Goal: Transaction & Acquisition: Book appointment/travel/reservation

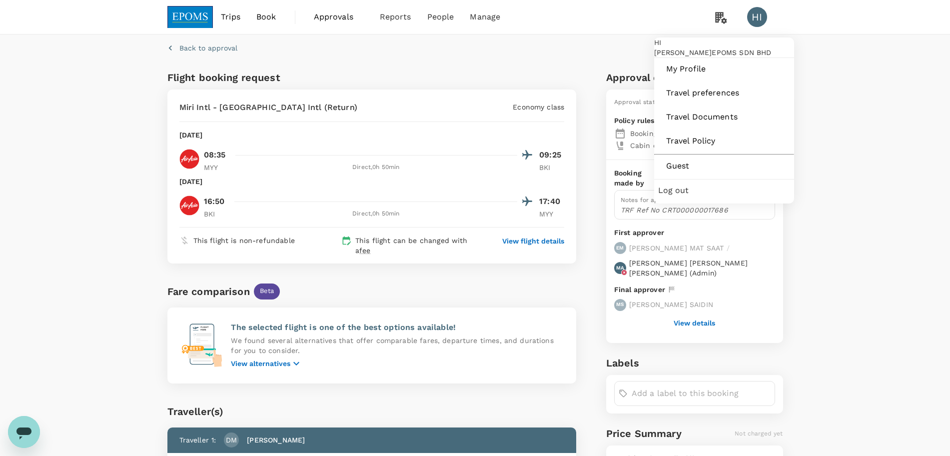
click at [674, 196] on span "Log out" at bounding box center [724, 190] width 132 height 12
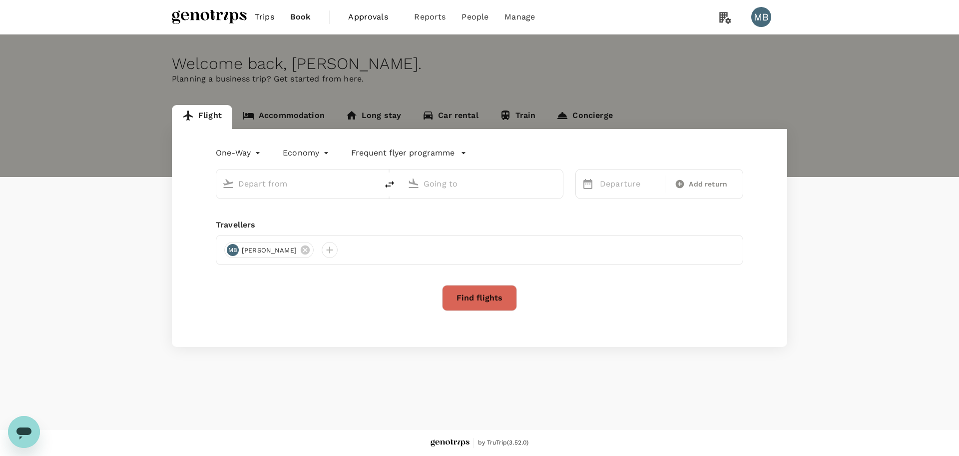
type input "roundtrip"
type input "business"
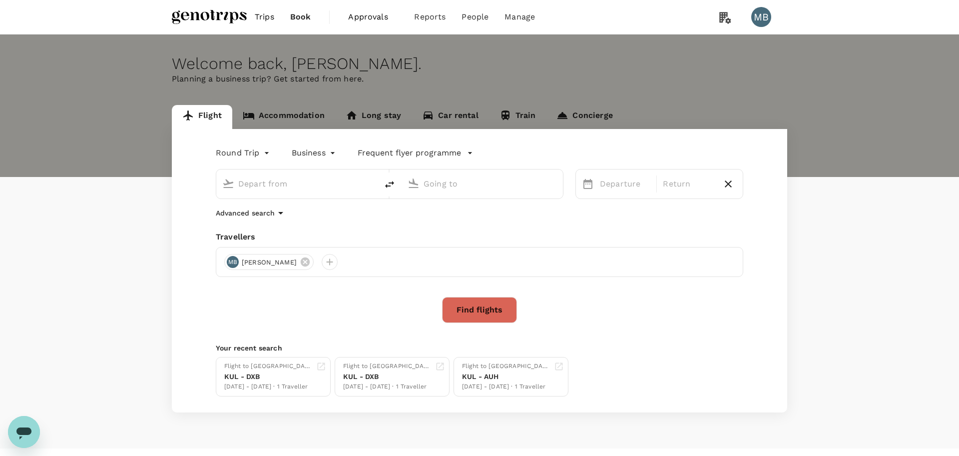
type input "Kuala Lumpur Intl ([GEOGRAPHIC_DATA])"
type input "Abu Dhabi Intl (AUH)"
